Goal: Use online tool/utility

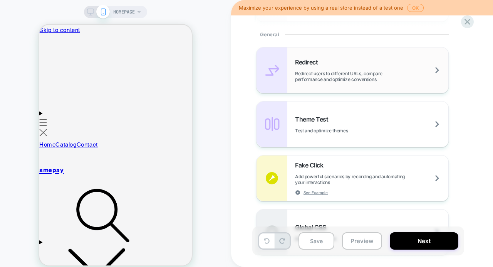
scroll to position [336, 0]
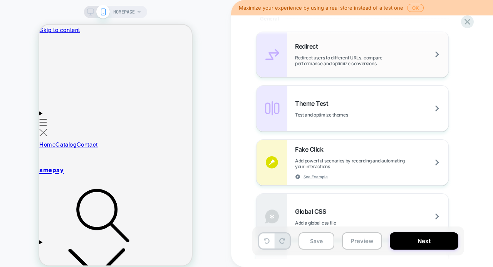
click at [324, 69] on div "Redirect Redirect users to different URLs, compare performance and optimize con…" at bounding box center [353, 54] width 192 height 45
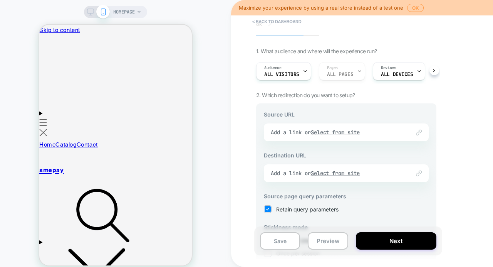
scroll to position [32, 0]
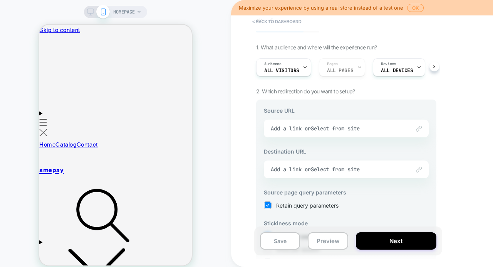
click at [324, 128] on div "Link to Add a link or Select from site" at bounding box center [346, 128] width 165 height 18
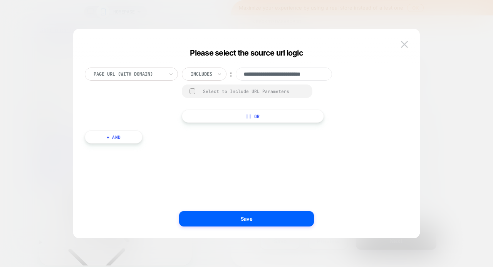
scroll to position [0, 14]
click at [402, 44] on img at bounding box center [404, 44] width 7 height 7
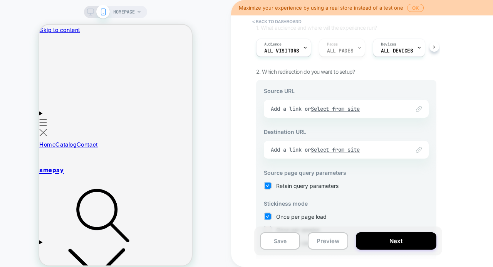
scroll to position [57, 0]
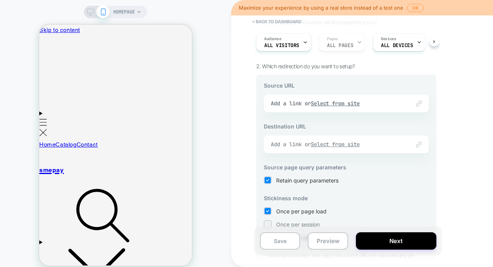
click at [352, 142] on u "Select from site" at bounding box center [335, 144] width 49 height 7
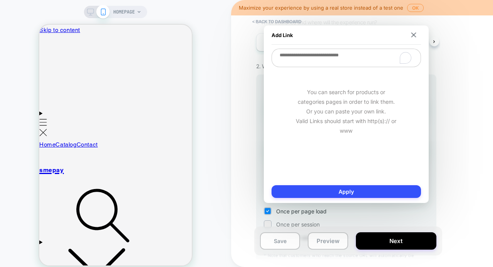
click at [414, 32] on div "Add Link" at bounding box center [347, 34] width 150 height 19
click at [413, 35] on img at bounding box center [413, 34] width 5 height 5
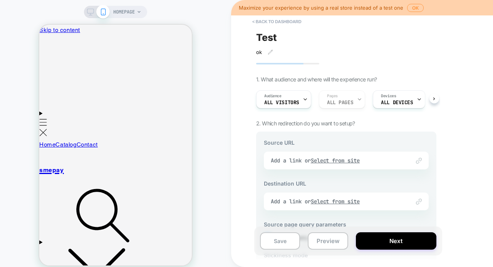
scroll to position [111, 0]
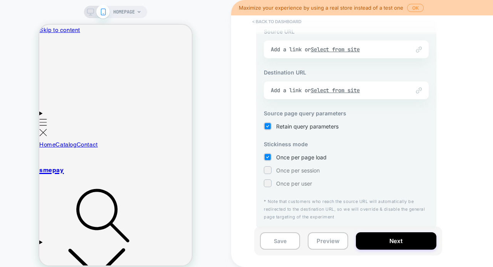
click at [262, 20] on button "< back to dashboard" at bounding box center [277, 21] width 57 height 12
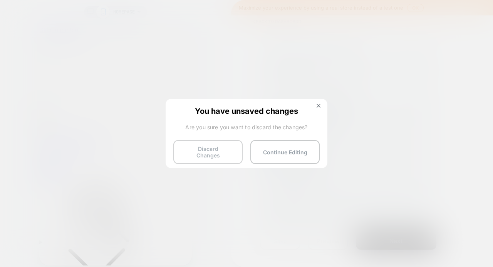
click at [226, 148] on button "Discard Changes" at bounding box center [207, 152] width 69 height 24
